Goal: Transaction & Acquisition: Book appointment/travel/reservation

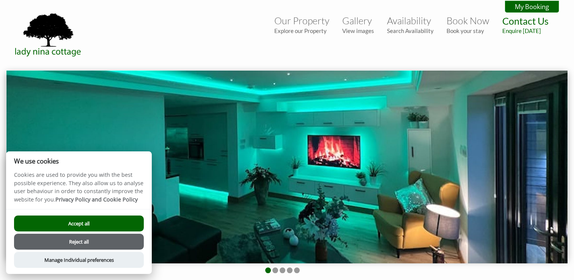
click at [289, 20] on link "Our Property Explore our Property" at bounding box center [301, 24] width 55 height 19
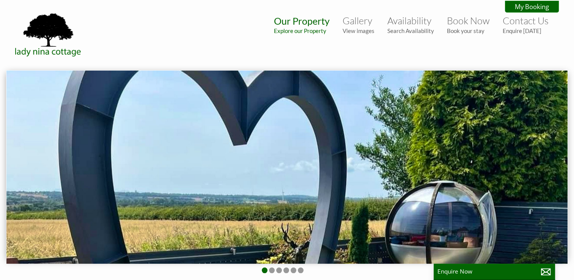
click at [449, 24] on link "Book Now Book your stay" at bounding box center [468, 24] width 43 height 19
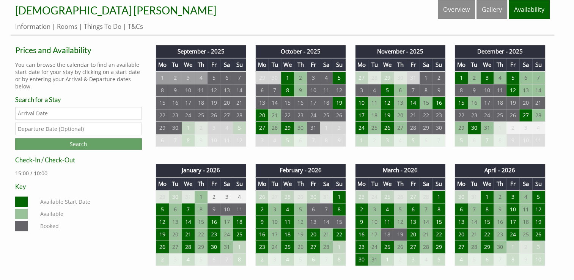
scroll to position [304, 0]
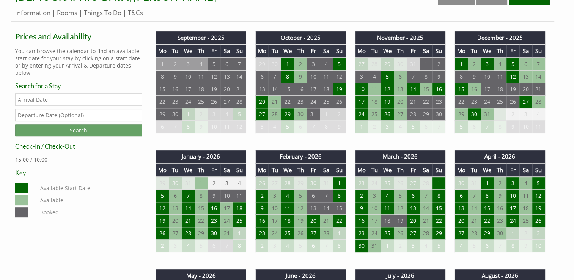
click at [339, 64] on td "5" at bounding box center [339, 64] width 13 height 13
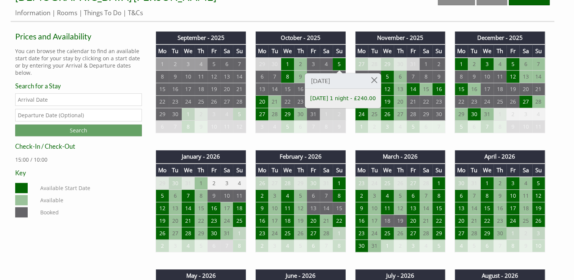
click at [340, 63] on td "5" at bounding box center [339, 64] width 13 height 13
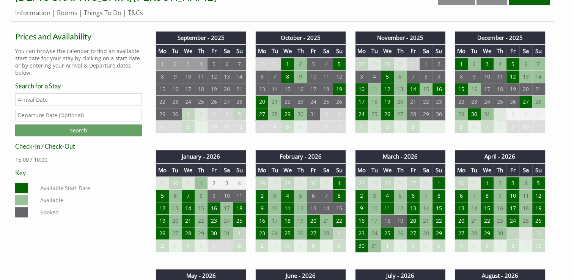
click at [290, 76] on td "8" at bounding box center [287, 77] width 13 height 13
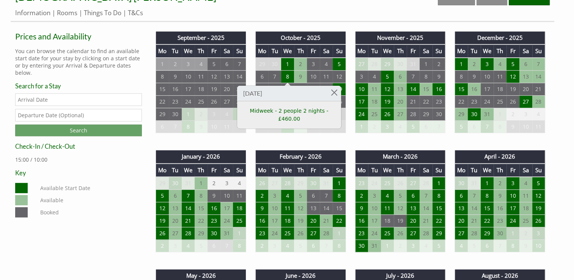
click at [348, 6] on div "Properties [DEMOGRAPHIC_DATA] [PERSON_NAME] Overview Gallery Availability Infor…" at bounding box center [283, 4] width 544 height 36
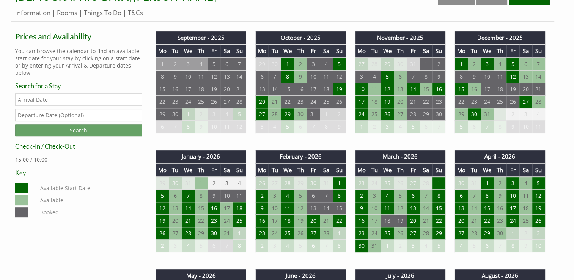
click at [290, 75] on td "8" at bounding box center [287, 77] width 13 height 13
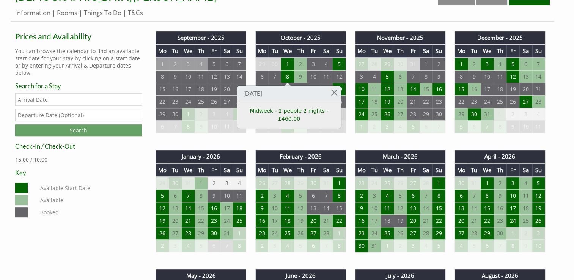
click at [342, 11] on ul "Information Rooms Things To Do T&Cs" at bounding box center [282, 12] width 535 height 9
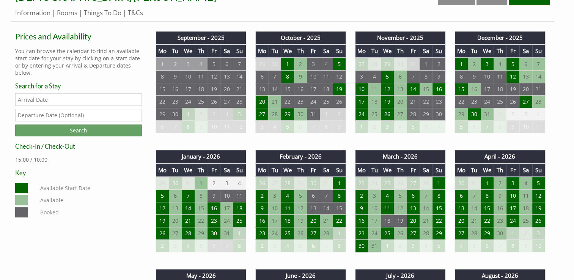
click at [265, 114] on td "27" at bounding box center [261, 114] width 13 height 13
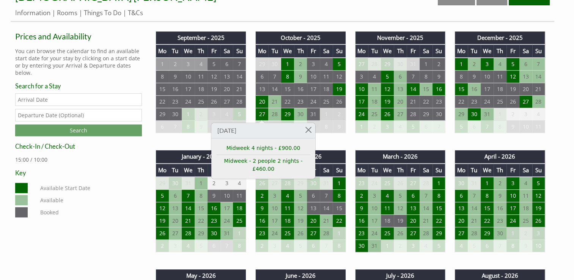
click at [342, 5] on div "Properties [DEMOGRAPHIC_DATA] [PERSON_NAME] Overview Gallery Availability Infor…" at bounding box center [283, 4] width 544 height 36
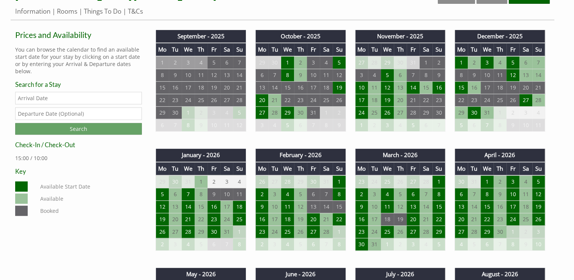
scroll to position [266, 0]
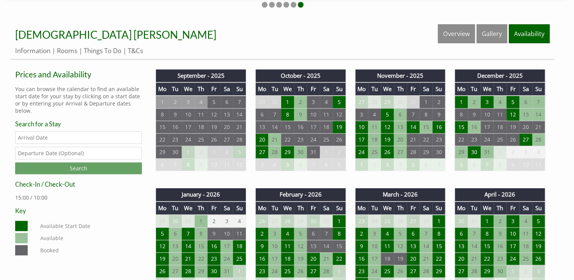
click at [290, 112] on td "8" at bounding box center [287, 115] width 13 height 13
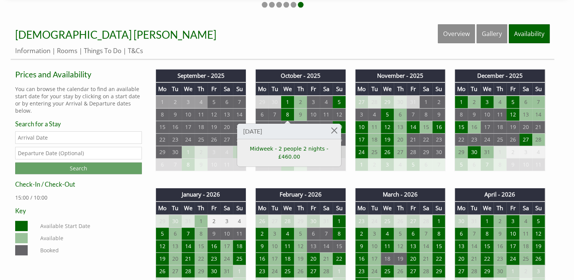
click at [300, 148] on link "Midweek - 2 people 2 nights - £460.00" at bounding box center [289, 153] width 93 height 16
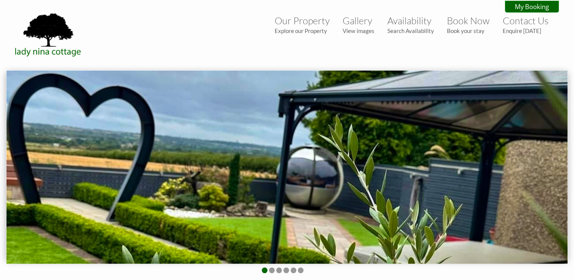
drag, startPoint x: 399, startPoint y: 192, endPoint x: 35, endPoint y: 185, distance: 364.5
click at [43, 185] on img at bounding box center [286, 167] width 561 height 193
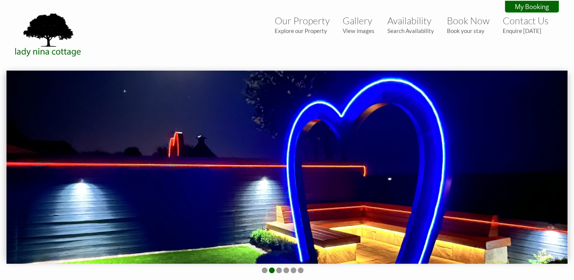
drag, startPoint x: 380, startPoint y: 165, endPoint x: 190, endPoint y: 175, distance: 190.8
click at [209, 174] on img at bounding box center [286, 167] width 561 height 193
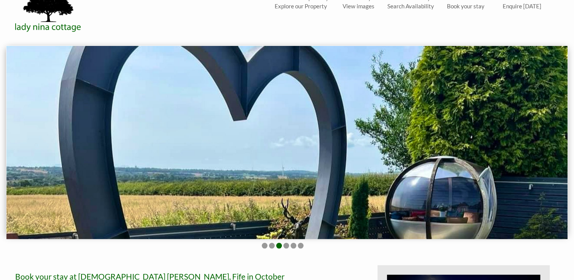
scroll to position [38, 0]
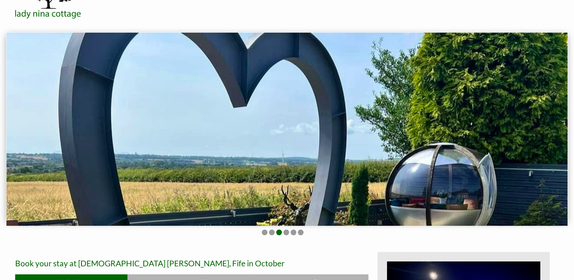
drag, startPoint x: 364, startPoint y: 157, endPoint x: 81, endPoint y: 160, distance: 282.5
click at [151, 161] on img at bounding box center [286, 129] width 561 height 193
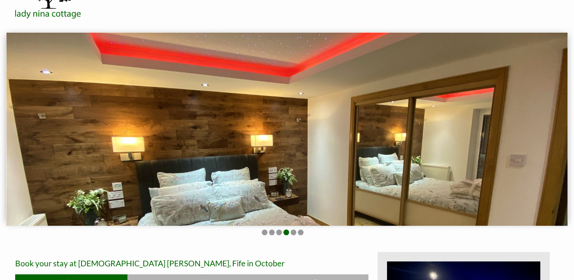
drag, startPoint x: 471, startPoint y: 149, endPoint x: 157, endPoint y: 140, distance: 314.5
click at [145, 141] on img at bounding box center [286, 129] width 561 height 193
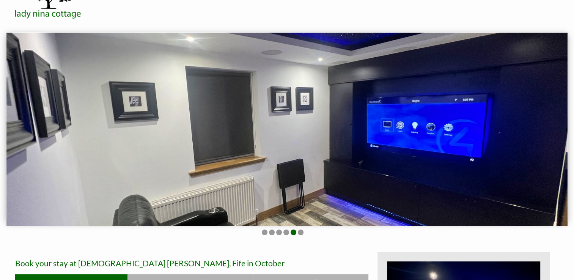
drag, startPoint x: 489, startPoint y: 143, endPoint x: 185, endPoint y: 150, distance: 304.5
click at [192, 149] on img at bounding box center [286, 129] width 561 height 193
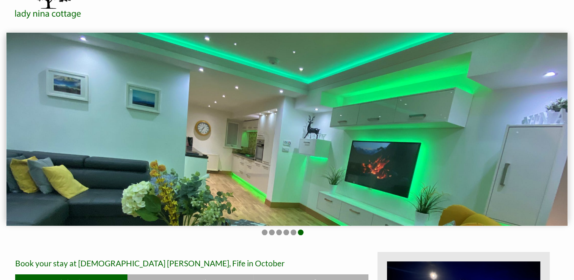
drag, startPoint x: 462, startPoint y: 141, endPoint x: 108, endPoint y: 137, distance: 353.8
click at [113, 137] on img at bounding box center [286, 129] width 561 height 193
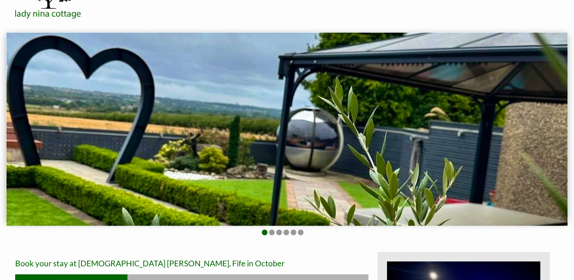
drag, startPoint x: 445, startPoint y: 140, endPoint x: 198, endPoint y: 140, distance: 247.1
click at [198, 140] on img at bounding box center [286, 129] width 561 height 193
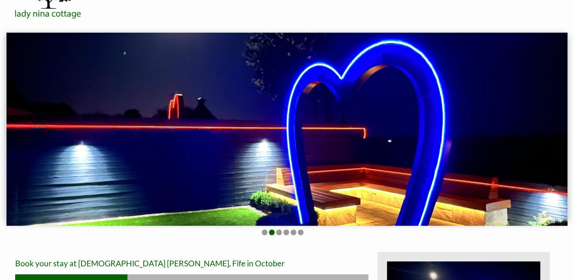
drag, startPoint x: 451, startPoint y: 143, endPoint x: 223, endPoint y: 146, distance: 228.2
click at [228, 147] on img at bounding box center [286, 129] width 561 height 193
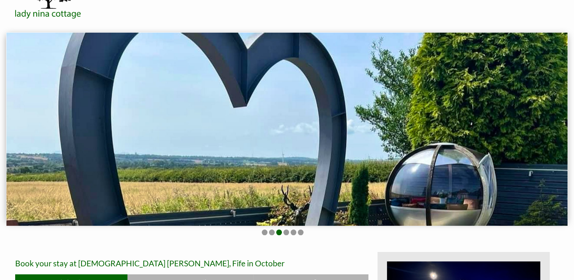
drag, startPoint x: 477, startPoint y: 137, endPoint x: 182, endPoint y: 134, distance: 294.6
click at [191, 135] on img at bounding box center [286, 129] width 561 height 193
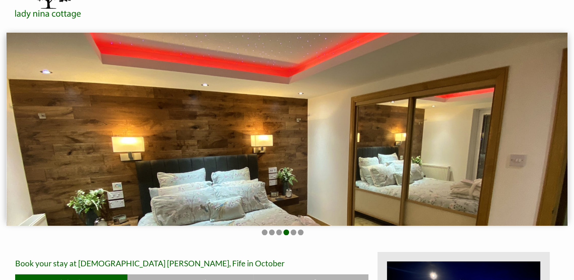
click at [460, 156] on img at bounding box center [286, 129] width 561 height 193
drag, startPoint x: 459, startPoint y: 156, endPoint x: 227, endPoint y: 151, distance: 232.8
click at [291, 152] on img at bounding box center [286, 129] width 561 height 193
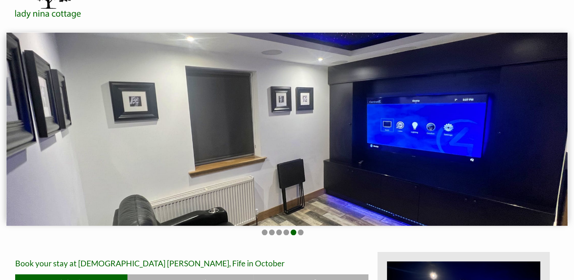
drag, startPoint x: 456, startPoint y: 140, endPoint x: 260, endPoint y: 139, distance: 195.9
click at [260, 139] on img at bounding box center [286, 129] width 561 height 193
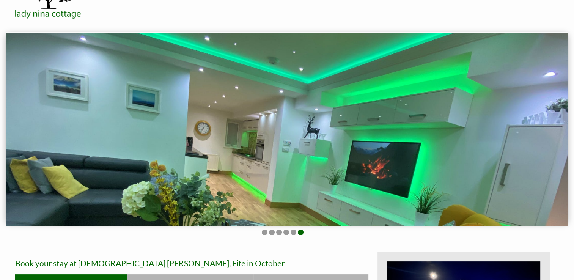
drag, startPoint x: 421, startPoint y: 139, endPoint x: 254, endPoint y: 110, distance: 169.4
click at [232, 139] on img at bounding box center [286, 129] width 561 height 193
